Goal: Task Accomplishment & Management: Manage account settings

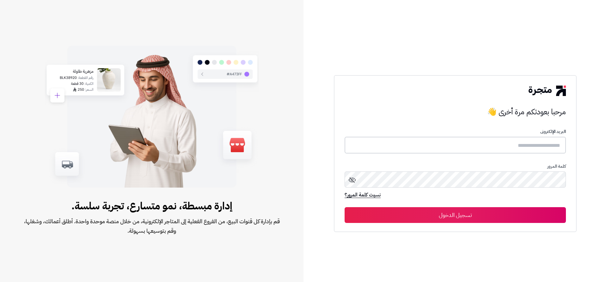
click at [533, 146] on input "text" at bounding box center [455, 145] width 221 height 17
type input "**********"
click at [345, 207] on button "تسجيل الدخول" at bounding box center [455, 215] width 221 height 16
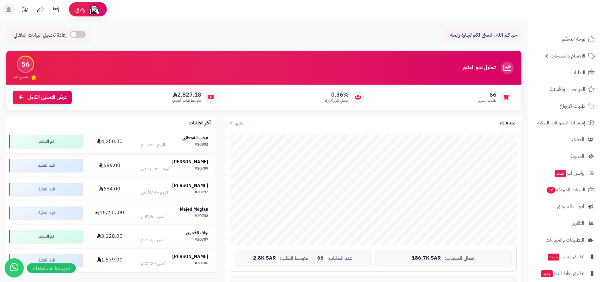
click at [183, 130] on div "آخر الطلبات عجب القحطاني #20801 اليوم - 1:05 م 4,250.00 تم التنفيذ عباس العتيبي…" at bounding box center [110, 194] width 209 height 156
click at [185, 134] on td "عجب القحطاني #20801 اليوم - 1:05 م" at bounding box center [175, 141] width 82 height 23
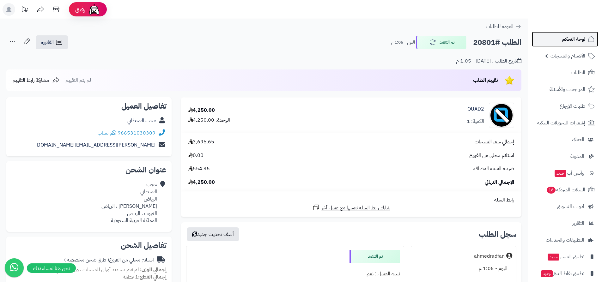
click at [555, 37] on link "لوحة التحكم" at bounding box center [565, 39] width 66 height 15
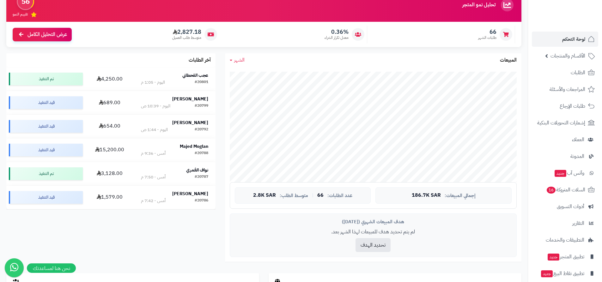
scroll to position [63, 0]
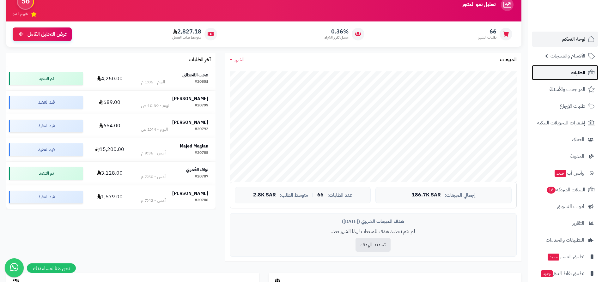
click at [581, 77] on span "الطلبات" at bounding box center [578, 72] width 15 height 9
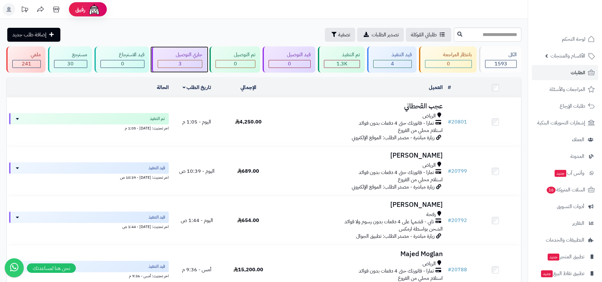
click at [193, 59] on div "جاري التوصيل 3" at bounding box center [180, 59] width 56 height 26
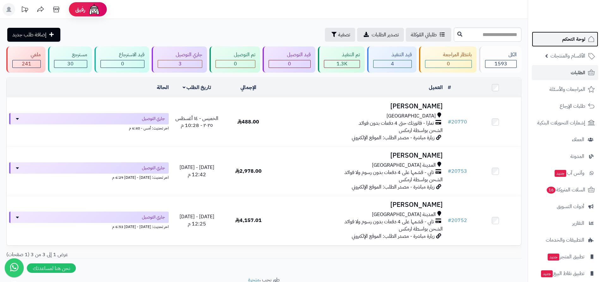
click at [537, 39] on link "لوحة التحكم" at bounding box center [565, 39] width 66 height 15
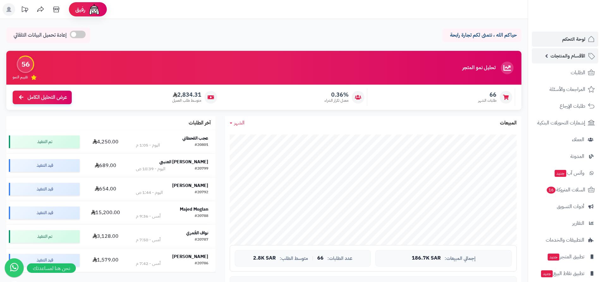
click at [553, 58] on span "الأقسام والمنتجات" at bounding box center [568, 56] width 35 height 9
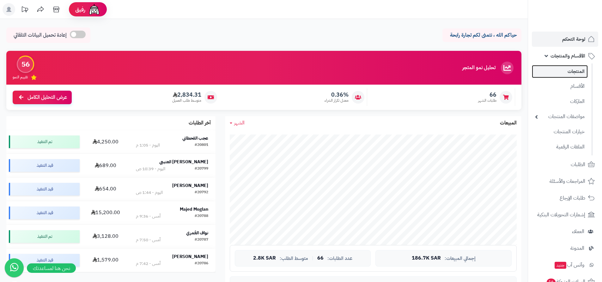
click at [566, 67] on link "المنتجات" at bounding box center [560, 71] width 56 height 13
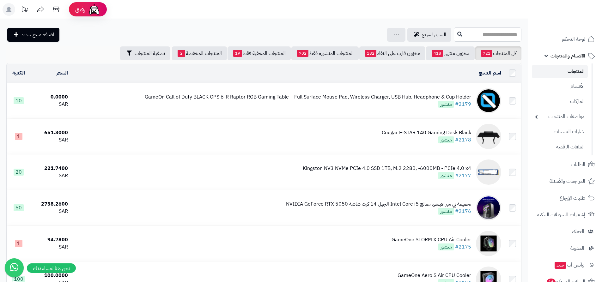
click at [454, 34] on input "text" at bounding box center [488, 35] width 68 height 14
paste input "**********"
type input "**********"
click at [454, 49] on link "Gigabyte B650M D3HP AX mATX Motherboard for AMD AM5 CPUs" at bounding box center [488, 50] width 68 height 12
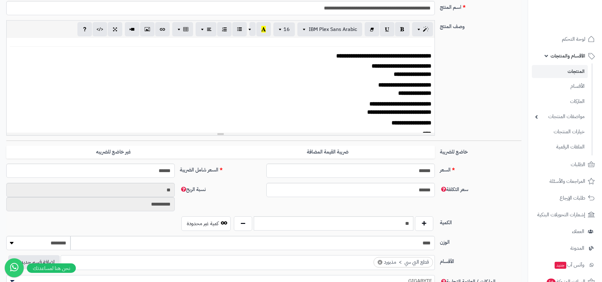
scroll to position [126, 0]
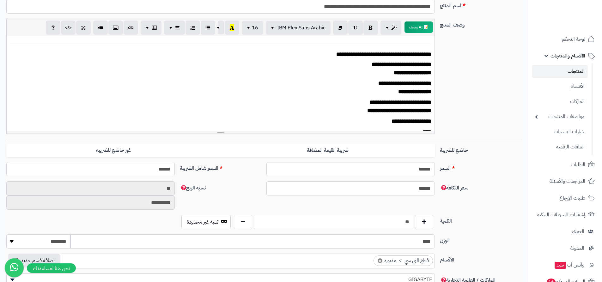
click at [165, 170] on input "******" at bounding box center [90, 169] width 169 height 14
type input "***"
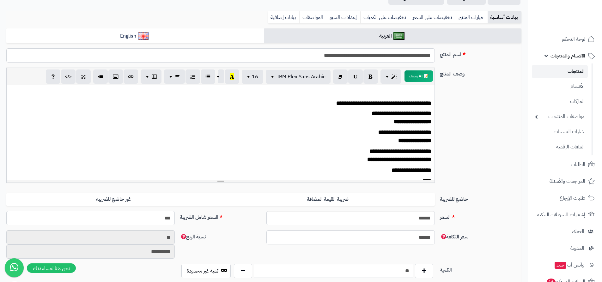
scroll to position [32, 0]
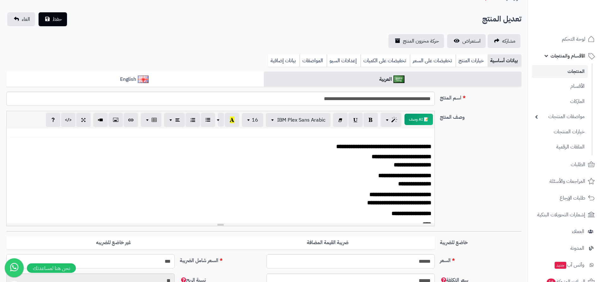
type input "**********"
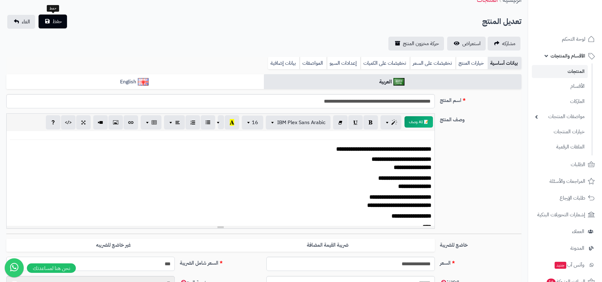
type input "***"
click at [59, 27] on button "حفظ" at bounding box center [53, 22] width 28 height 14
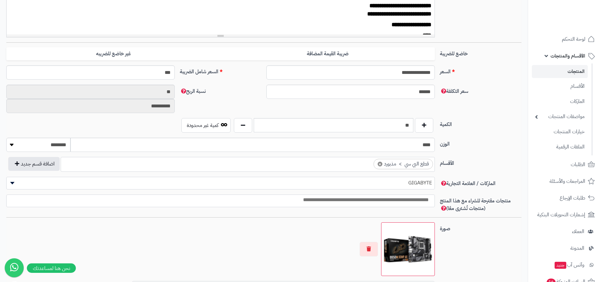
scroll to position [253, 0]
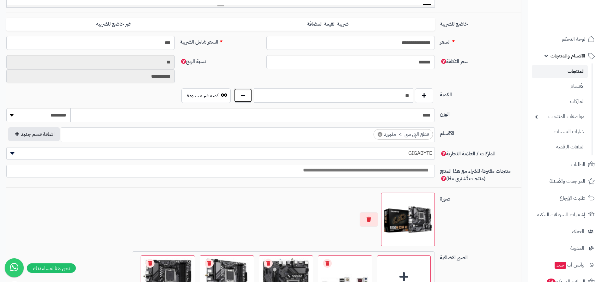
click at [238, 95] on button "button" at bounding box center [243, 95] width 18 height 15
type input "*"
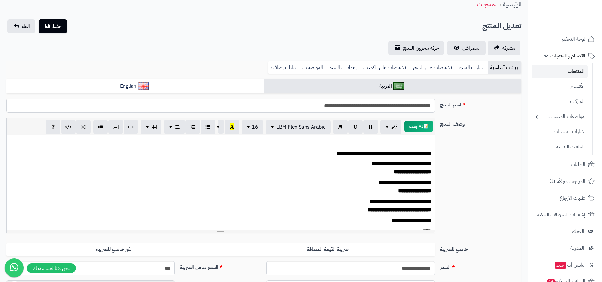
scroll to position [0, 0]
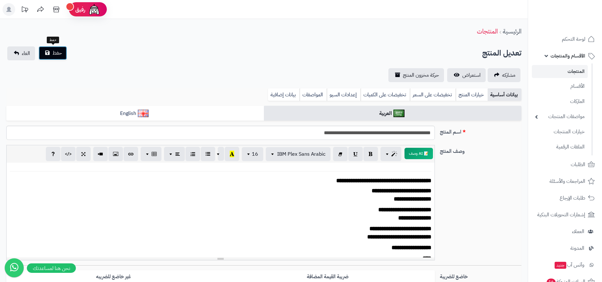
click at [55, 51] on span "حفظ" at bounding box center [56, 53] width 9 height 8
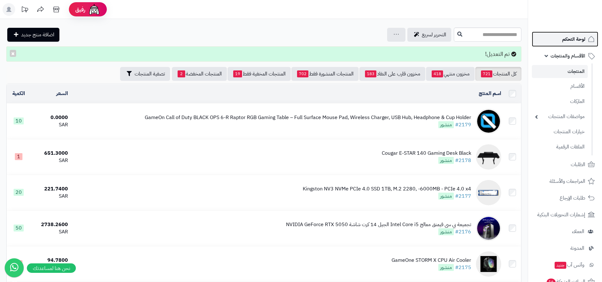
click at [573, 35] on span "لوحة التحكم" at bounding box center [574, 39] width 23 height 9
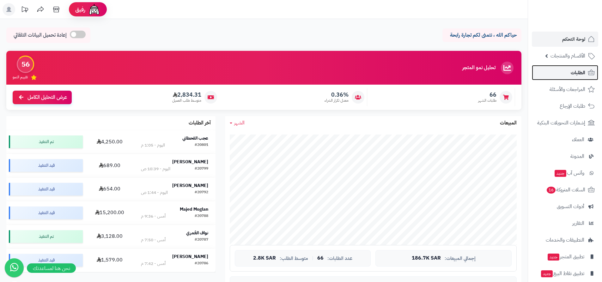
click at [572, 77] on span "الطلبات" at bounding box center [578, 72] width 15 height 9
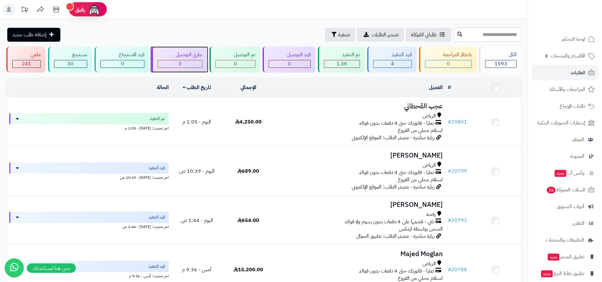
click at [188, 64] on div "3" at bounding box center [180, 63] width 44 height 7
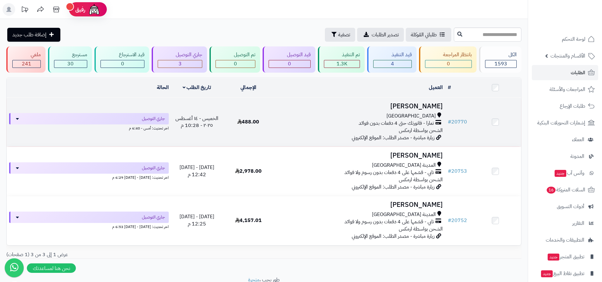
click at [422, 103] on h3 "[PERSON_NAME]" at bounding box center [360, 106] width 166 height 7
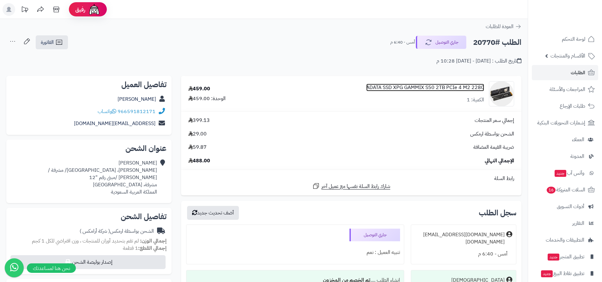
click at [394, 87] on link "ADATA SSD XPG GAMMIX S50 2TB PCIe 4 M2 2280" at bounding box center [425, 87] width 118 height 7
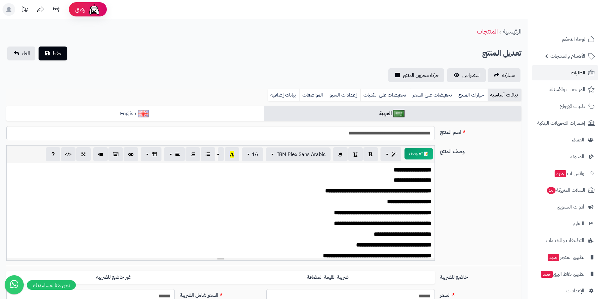
scroll to position [32, 0]
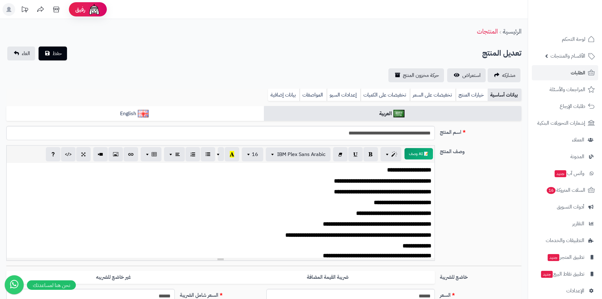
click at [366, 179] on span "**********" at bounding box center [355, 181] width 42 height 6
click at [363, 192] on span "**********" at bounding box center [355, 192] width 42 height 6
click at [59, 50] on span "حفظ" at bounding box center [56, 53] width 9 height 8
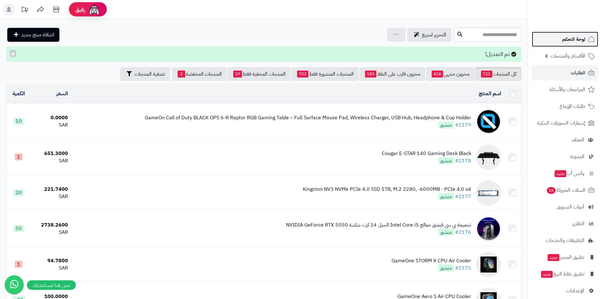
click at [578, 39] on span "لوحة التحكم" at bounding box center [574, 39] width 23 height 9
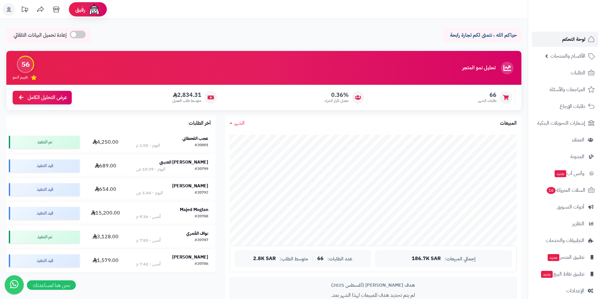
click at [568, 40] on span "لوحة التحكم" at bounding box center [574, 39] width 23 height 9
click at [200, 137] on strong "عجب القحطاني" at bounding box center [195, 138] width 26 height 7
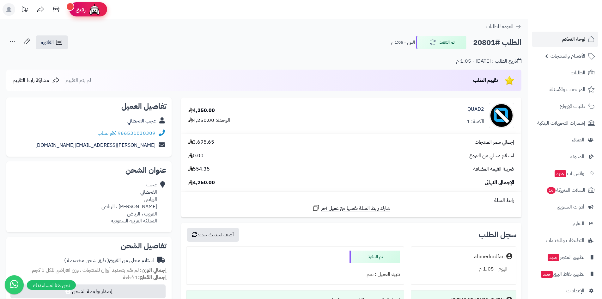
click at [90, 13] on img at bounding box center [94, 9] width 13 height 13
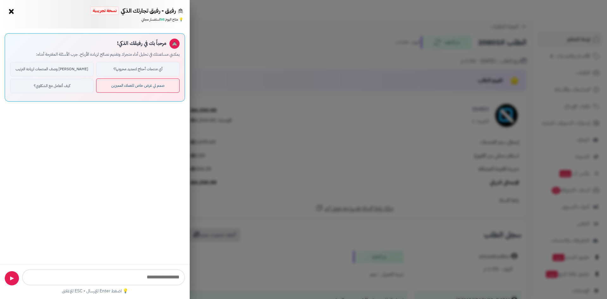
click at [125, 90] on button "صمم لي عرض خاص للعملاء المميزين" at bounding box center [137, 85] width 83 height 14
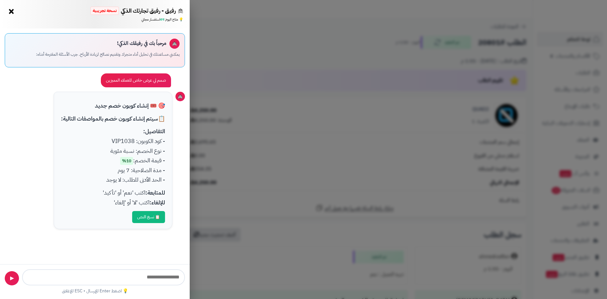
click at [119, 78] on div "صمم لي عرض خاص للعملاء المميزين" at bounding box center [136, 80] width 70 height 14
click at [120, 160] on span "10%" at bounding box center [126, 161] width 13 height 8
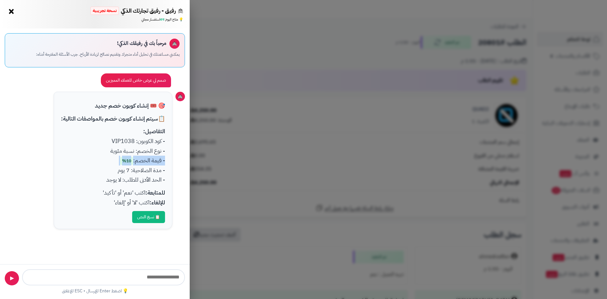
click at [120, 160] on span "10%" at bounding box center [126, 161] width 13 height 8
click at [10, 10] on button "×" at bounding box center [11, 11] width 10 height 10
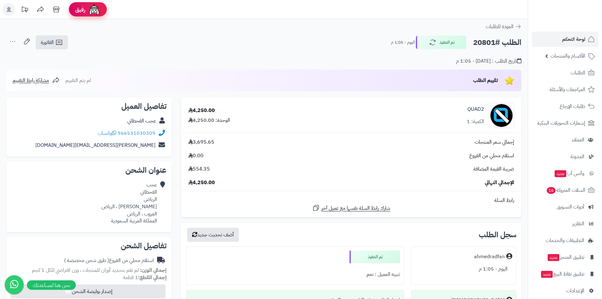
click at [81, 9] on span "رفيق" at bounding box center [80, 10] width 10 height 8
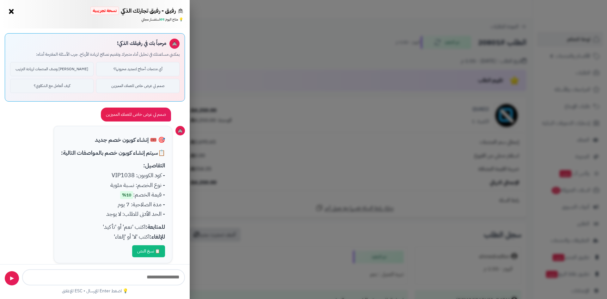
scroll to position [8, 0]
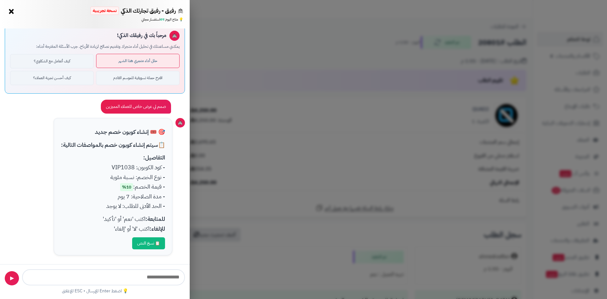
click at [127, 67] on button "حلل أداء متجري هذا الشهر" at bounding box center [137, 61] width 83 height 14
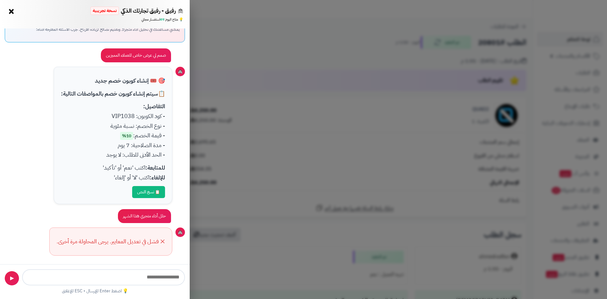
click at [204, 149] on div "رفيق - رفيق تجارتك الذكي نسخة تجريبية ⭐ تاجر متنامي × 💡 متاح اليوم: 49 استفسار …" at bounding box center [303, 149] width 607 height 299
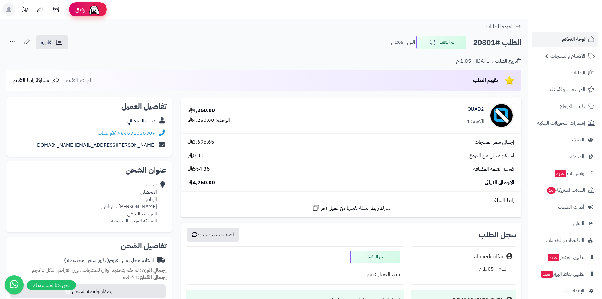
click at [91, 12] on img at bounding box center [94, 9] width 13 height 13
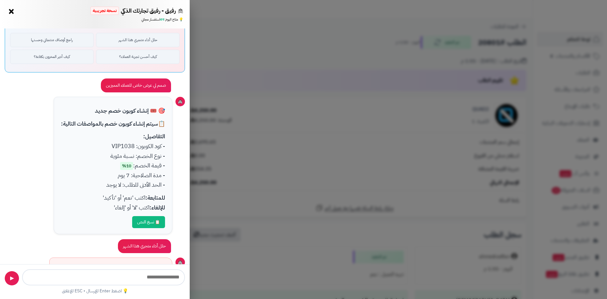
scroll to position [0, 0]
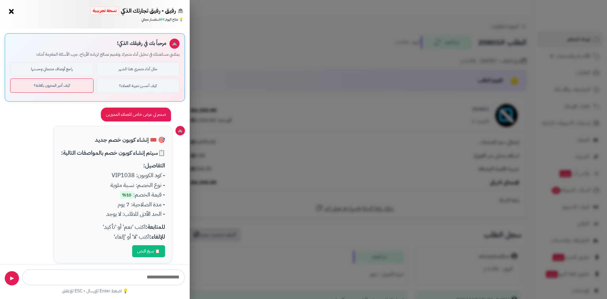
click at [72, 87] on button "كيف أدير المخزون بكفاءة؟" at bounding box center [51, 85] width 83 height 14
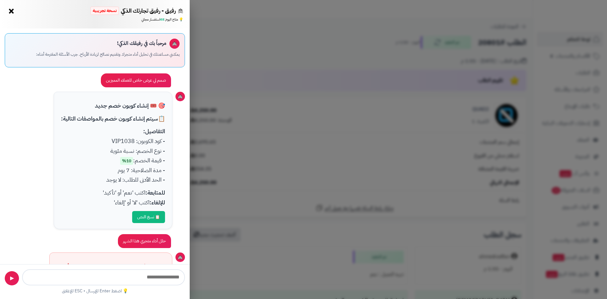
click at [12, 13] on button "×" at bounding box center [11, 11] width 10 height 10
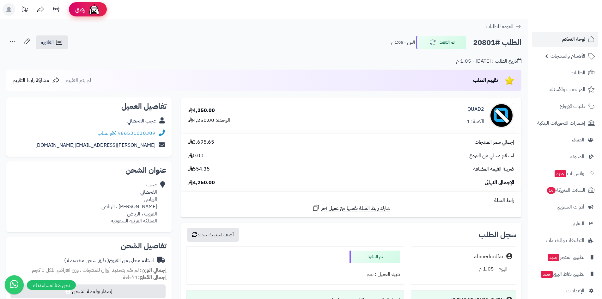
click at [73, 11] on link "رفيق !" at bounding box center [88, 9] width 38 height 14
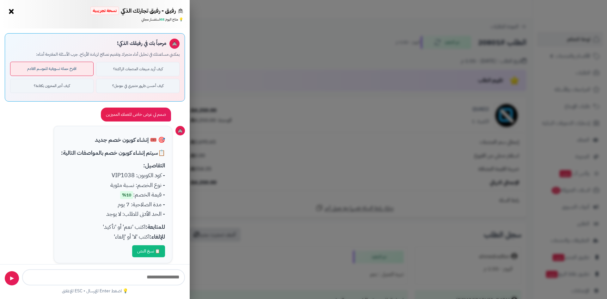
click at [60, 70] on button "اقترح حملة تسويقية للموسم القادم" at bounding box center [51, 69] width 83 height 14
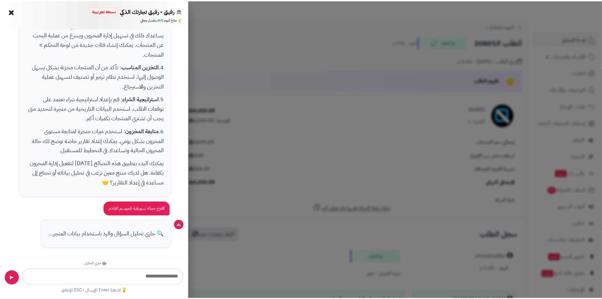
scroll to position [675, 0]
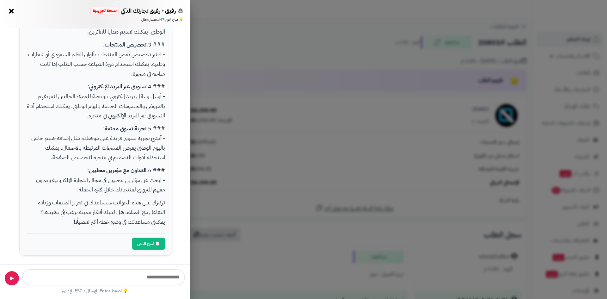
click at [10, 13] on button "×" at bounding box center [11, 11] width 10 height 10
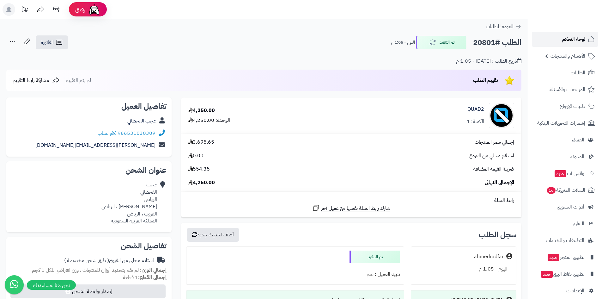
click at [573, 41] on span "لوحة التحكم" at bounding box center [574, 39] width 23 height 9
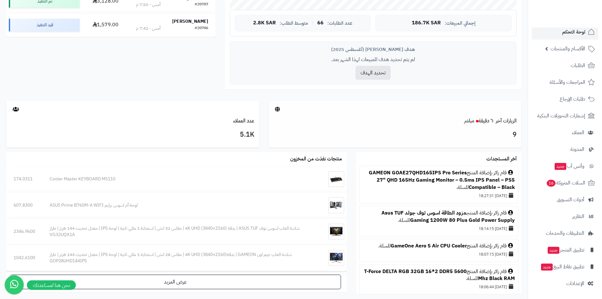
scroll to position [253, 0]
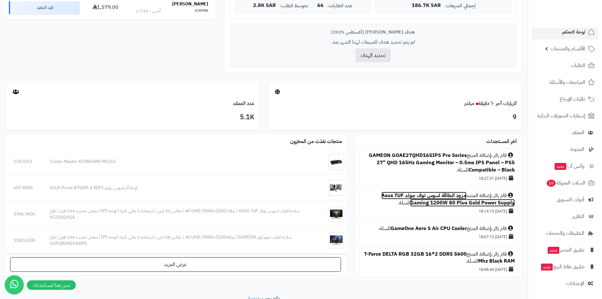
click at [418, 198] on link "مزود الطاقة اسوس توف جولد Asus TUF Gaming 1200W 80 Plus Gold Power Supply" at bounding box center [448, 199] width 133 height 15
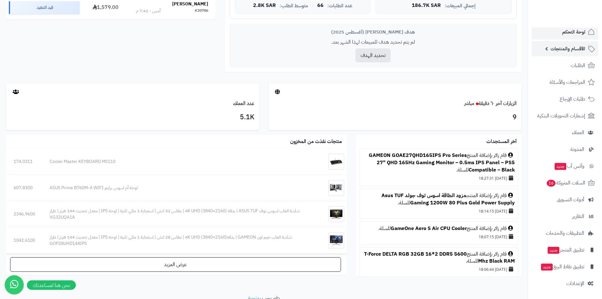
click at [555, 48] on span "الأقسام والمنتجات" at bounding box center [568, 48] width 35 height 9
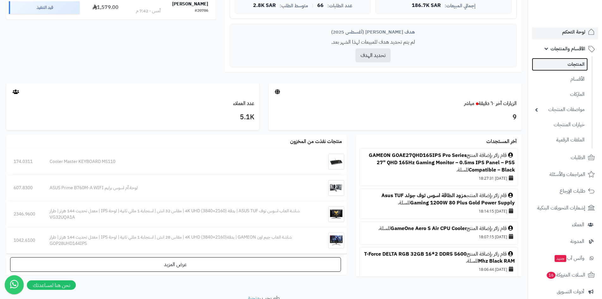
click at [561, 64] on link "المنتجات" at bounding box center [560, 64] width 56 height 13
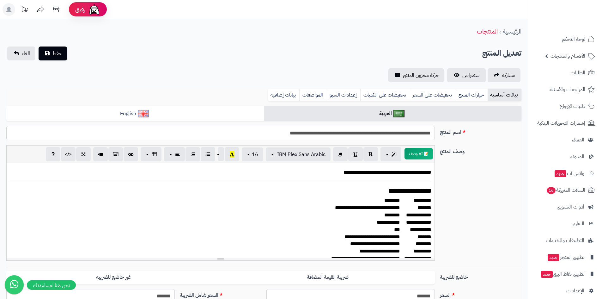
drag, startPoint x: 372, startPoint y: 132, endPoint x: 246, endPoint y: 135, distance: 125.9
click at [246, 135] on input "**********" at bounding box center [220, 133] width 429 height 14
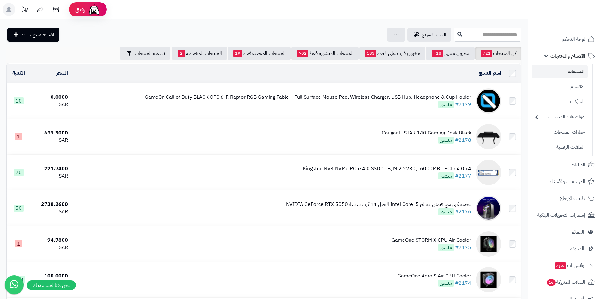
click at [454, 36] on input "text" at bounding box center [488, 35] width 68 height 14
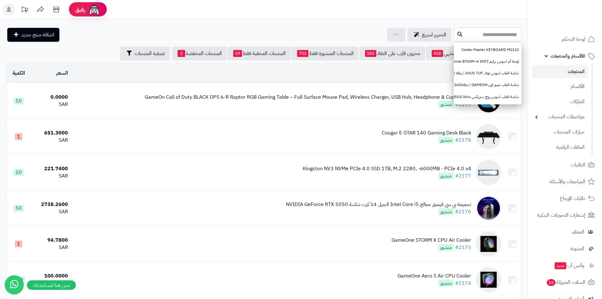
paste input "**********"
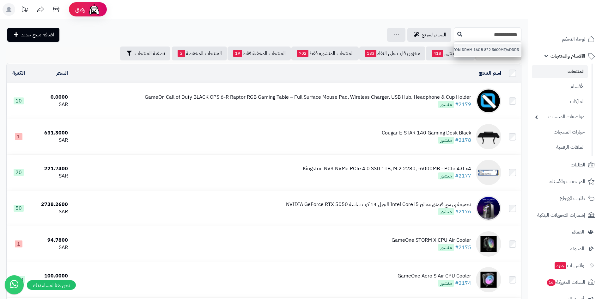
type input "**********"
click at [454, 50] on link "KINGSTON DRAM 16GB 8*2 5600MT/sDDR5" at bounding box center [488, 50] width 68 height 12
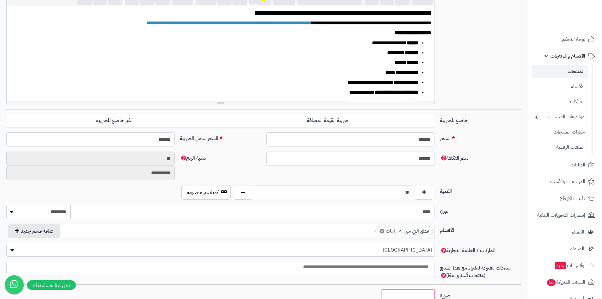
scroll to position [158, 0]
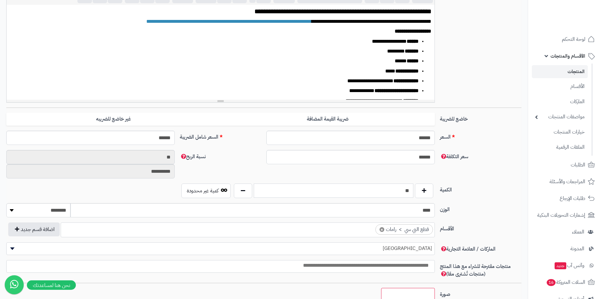
click at [391, 188] on input "**" at bounding box center [334, 190] width 160 height 14
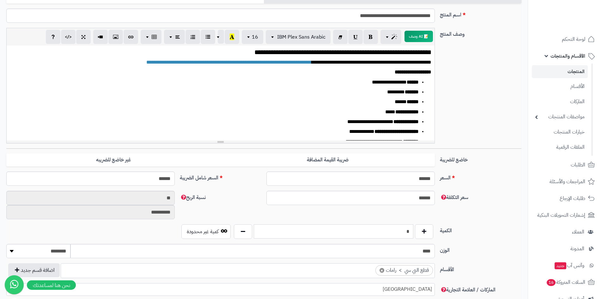
scroll to position [0, 0]
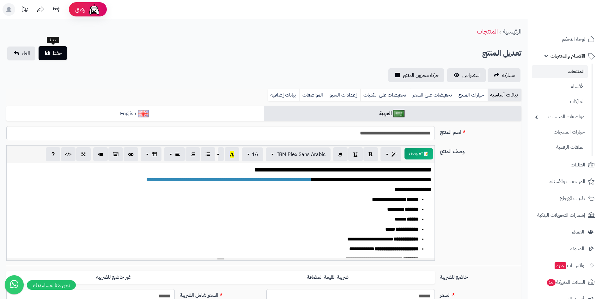
type input "*"
click at [62, 54] on button "حفظ" at bounding box center [53, 53] width 28 height 14
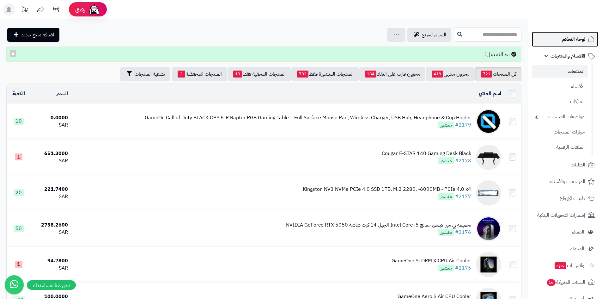
click at [554, 43] on link "لوحة التحكم" at bounding box center [565, 39] width 66 height 15
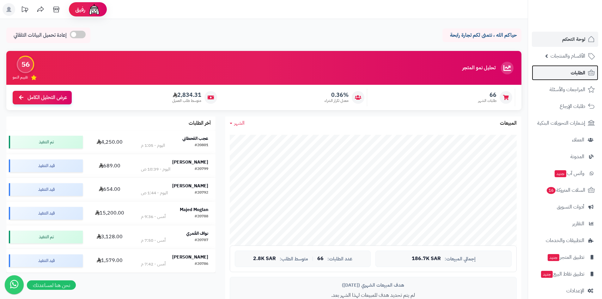
click at [573, 77] on span "الطلبات" at bounding box center [578, 72] width 15 height 9
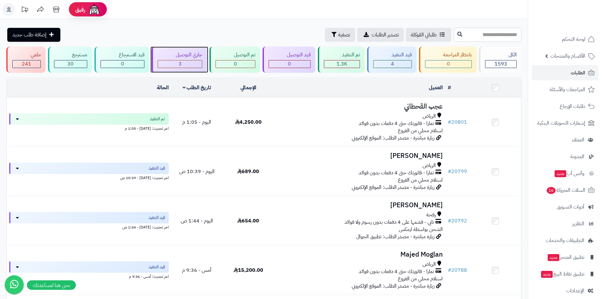
click at [176, 64] on div "3" at bounding box center [180, 63] width 44 height 7
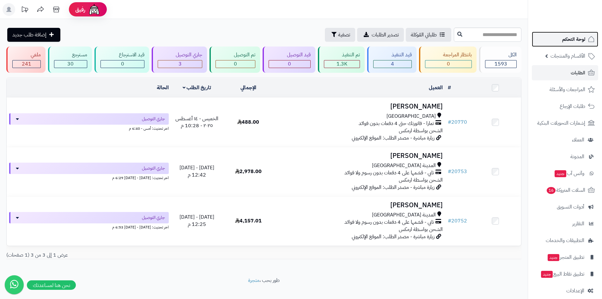
click at [551, 39] on link "لوحة التحكم" at bounding box center [565, 39] width 66 height 15
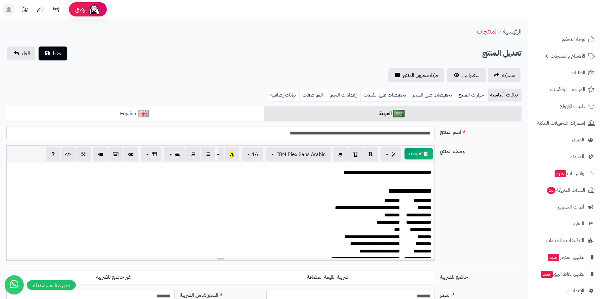
scroll to position [0, 5]
click at [559, 41] on link "لوحة التحكم" at bounding box center [565, 39] width 66 height 15
